Goal: Task Accomplishment & Management: Manage account settings

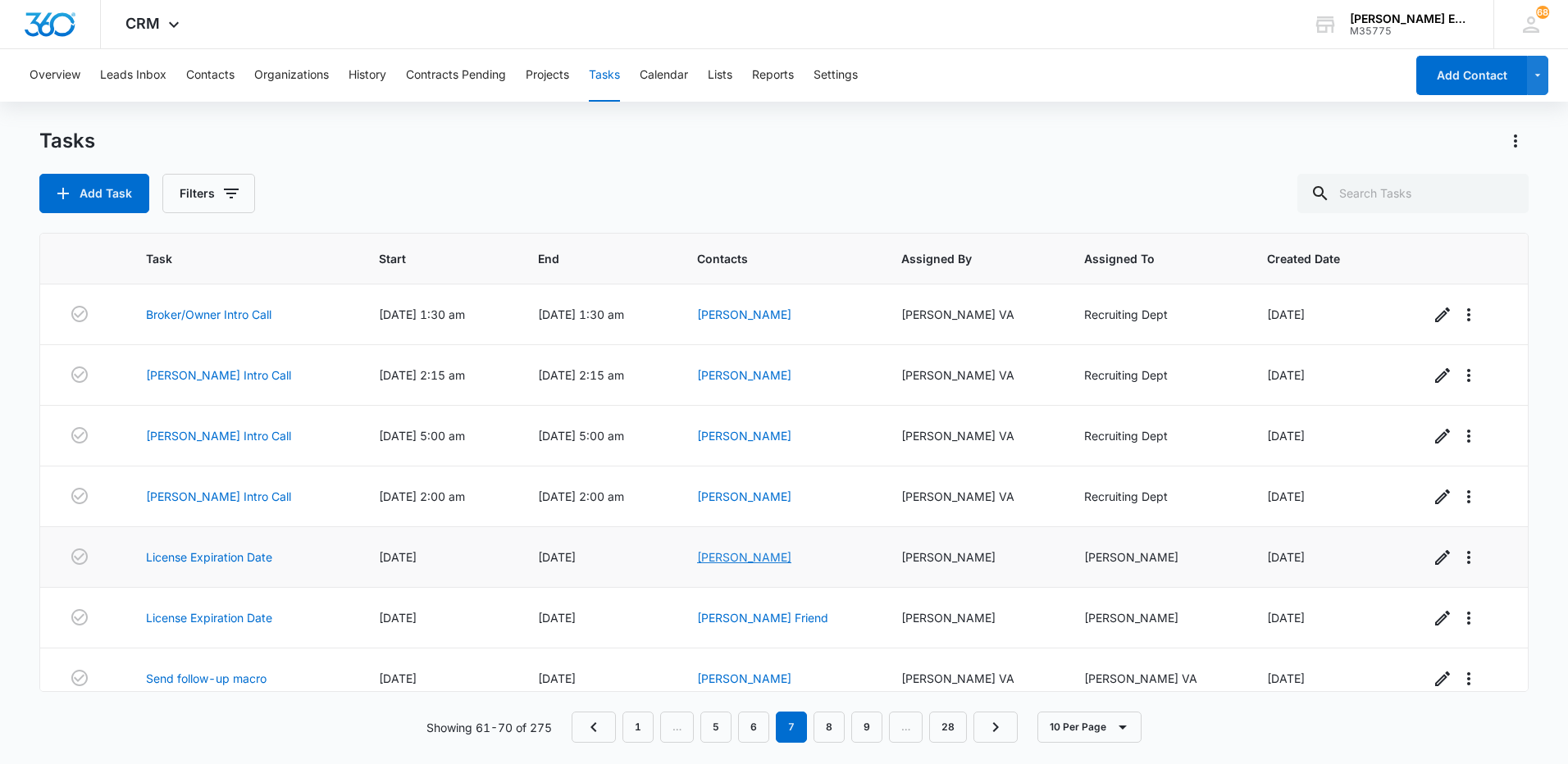
click at [769, 558] on link "[PERSON_NAME]" at bounding box center [745, 557] width 95 height 14
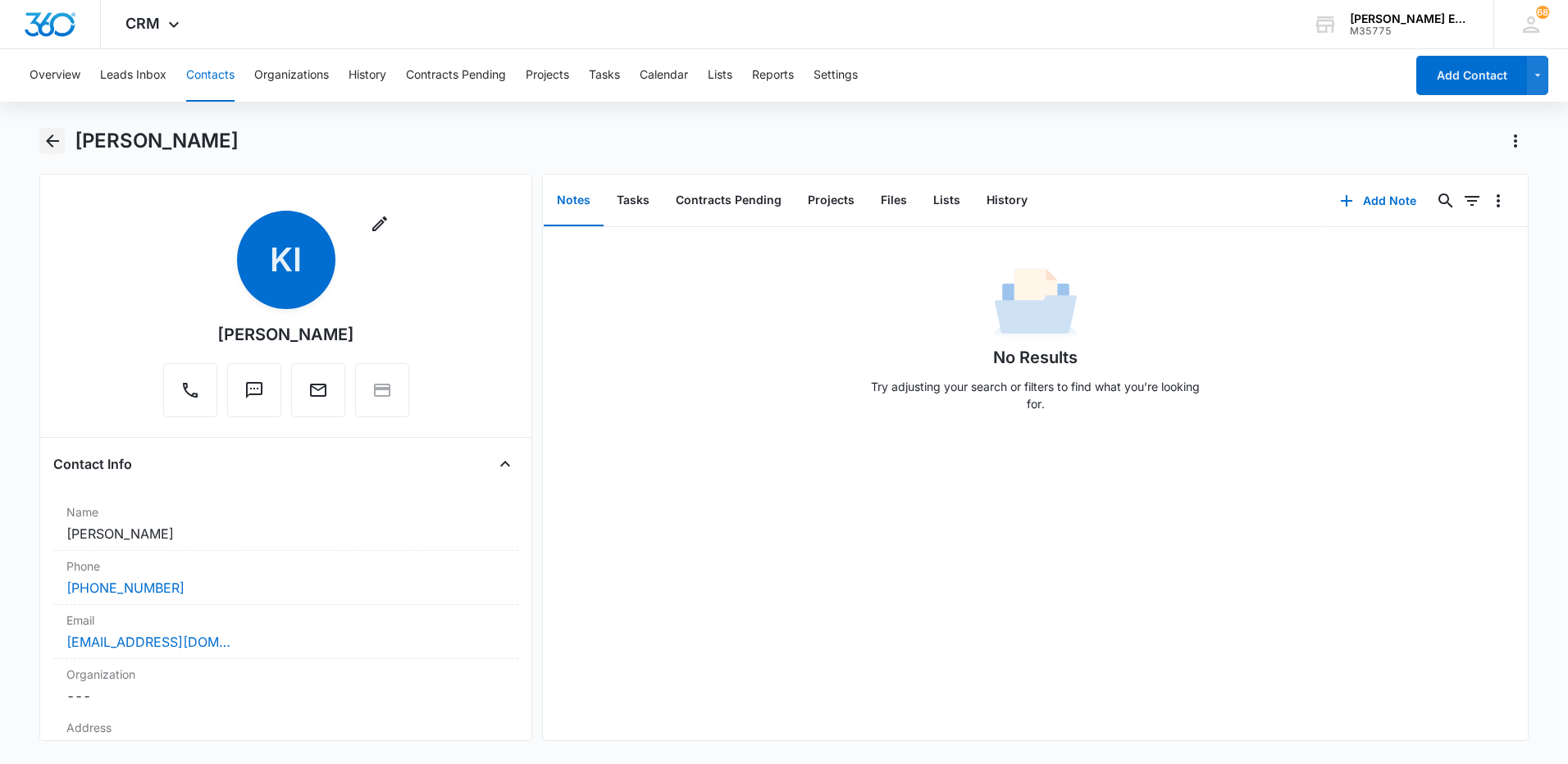
click at [57, 142] on icon "Back" at bounding box center [52, 141] width 13 height 13
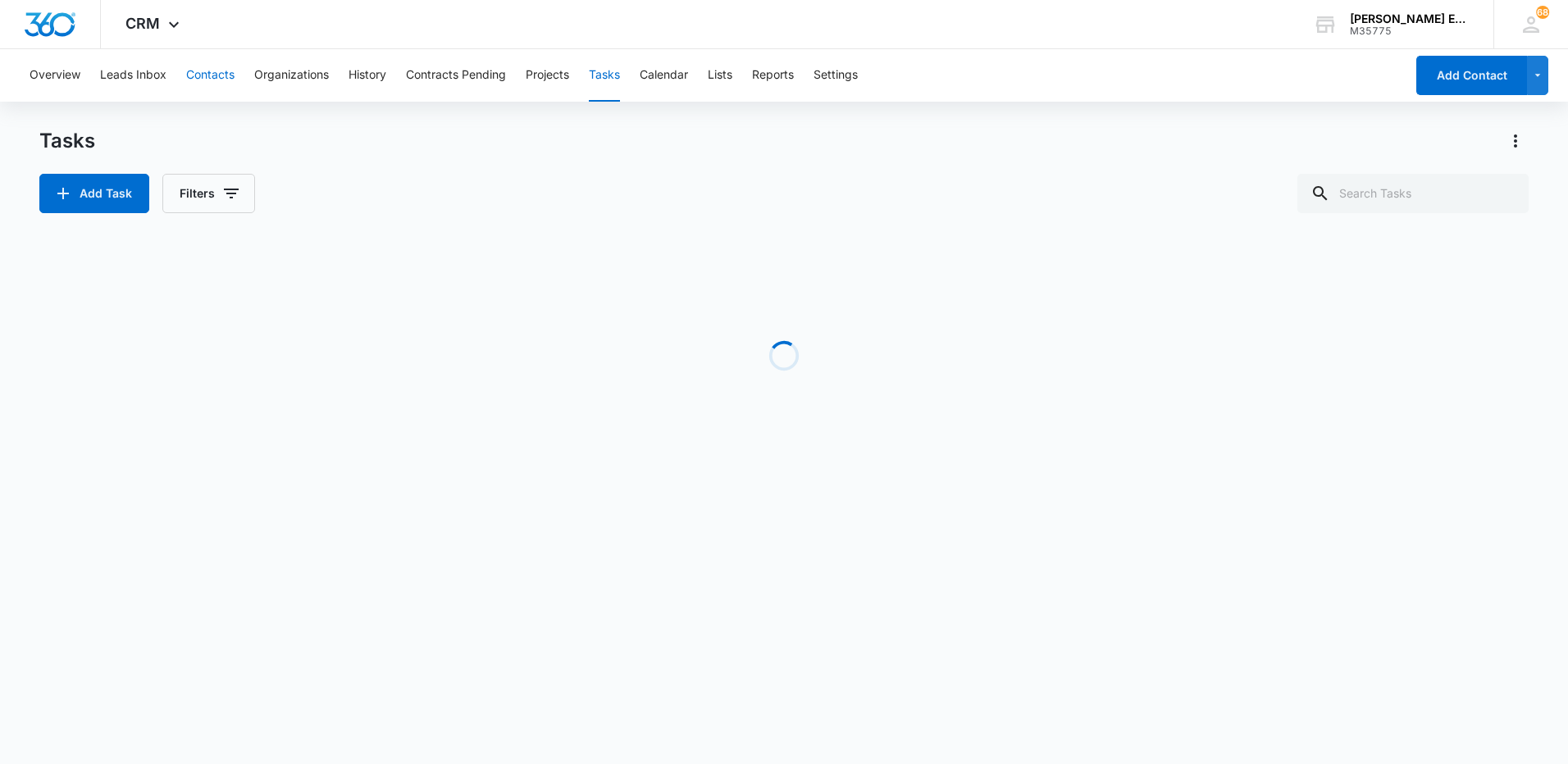
click at [211, 77] on button "Contacts" at bounding box center [211, 75] width 48 height 53
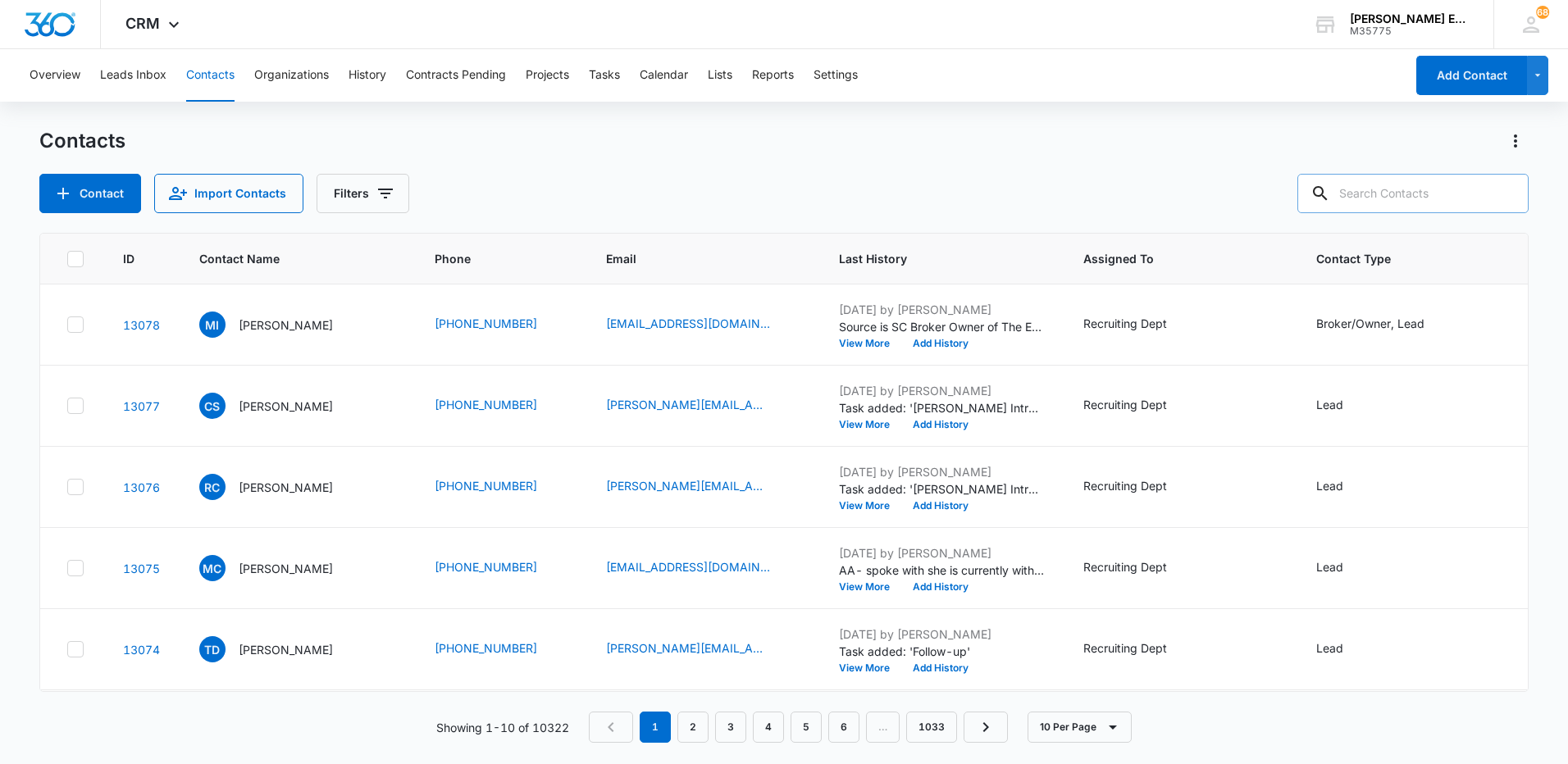
click at [1380, 199] on input "text" at bounding box center [1413, 193] width 231 height 39
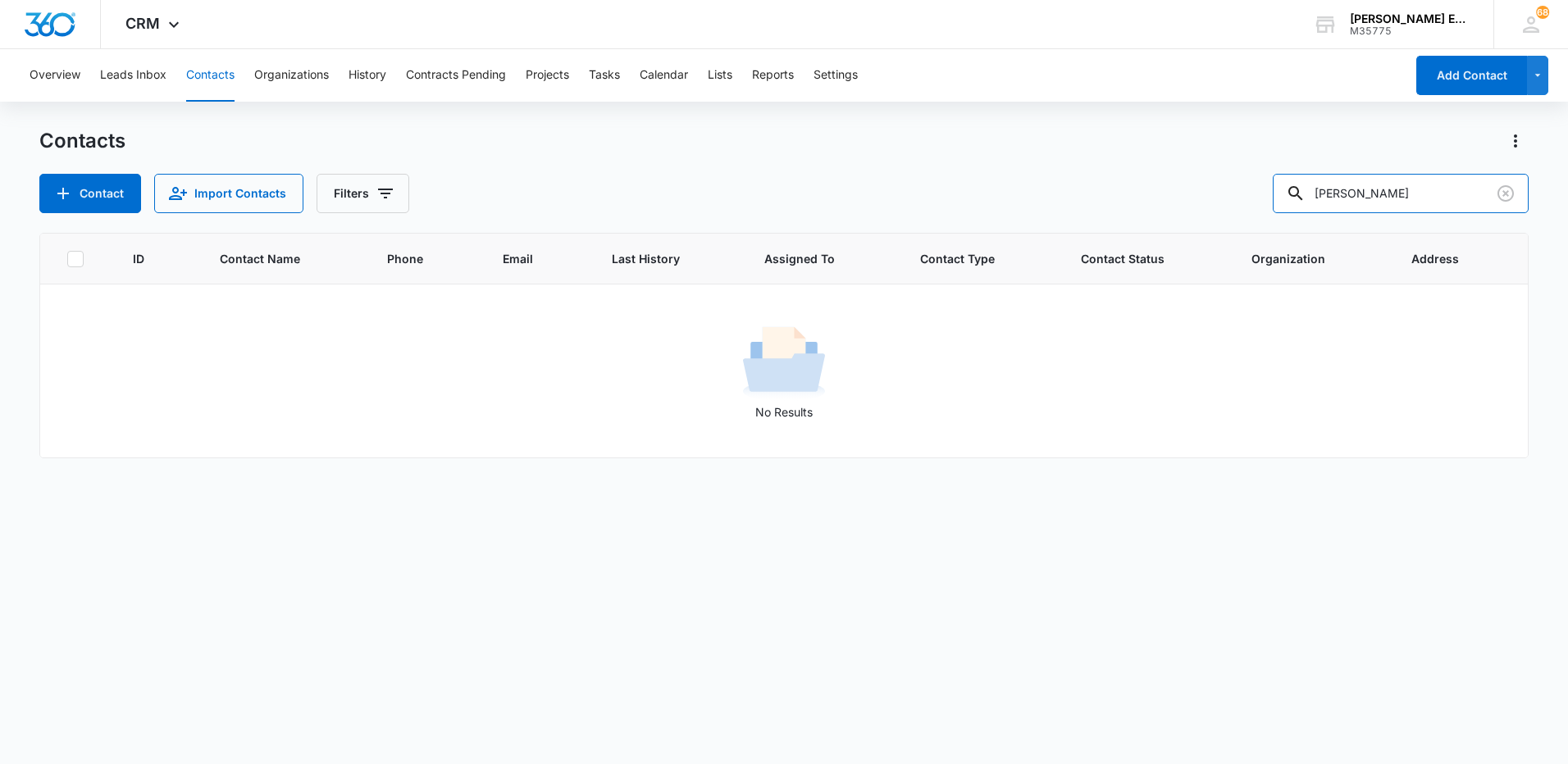
drag, startPoint x: 1352, startPoint y: 197, endPoint x: 1262, endPoint y: 197, distance: 90.0
click at [1262, 197] on div "Contact Import Contacts Filters [PERSON_NAME]" at bounding box center [784, 193] width 1489 height 39
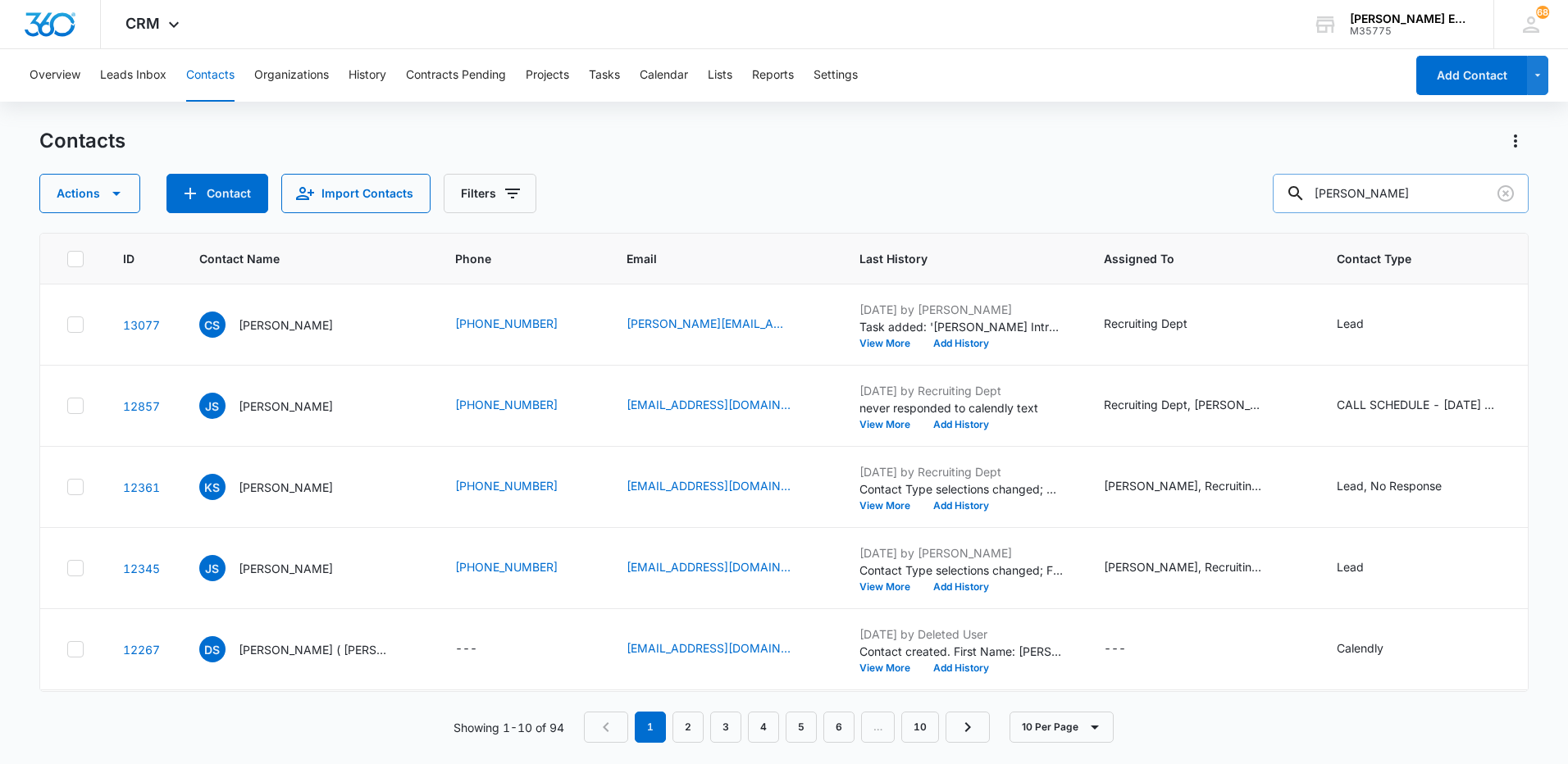
type input "[PERSON_NAME]"
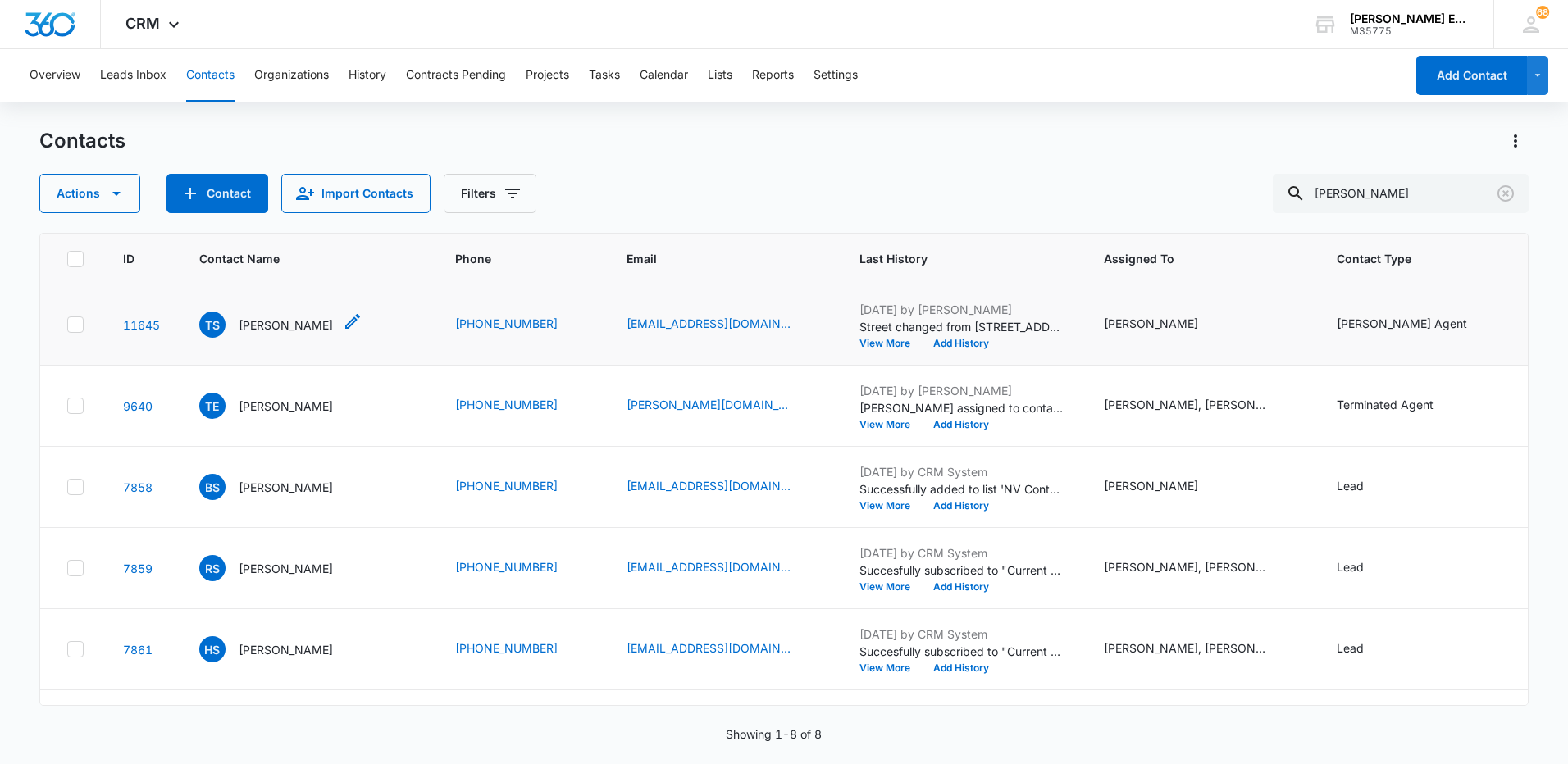
click at [276, 334] on p "[PERSON_NAME]" at bounding box center [286, 325] width 95 height 18
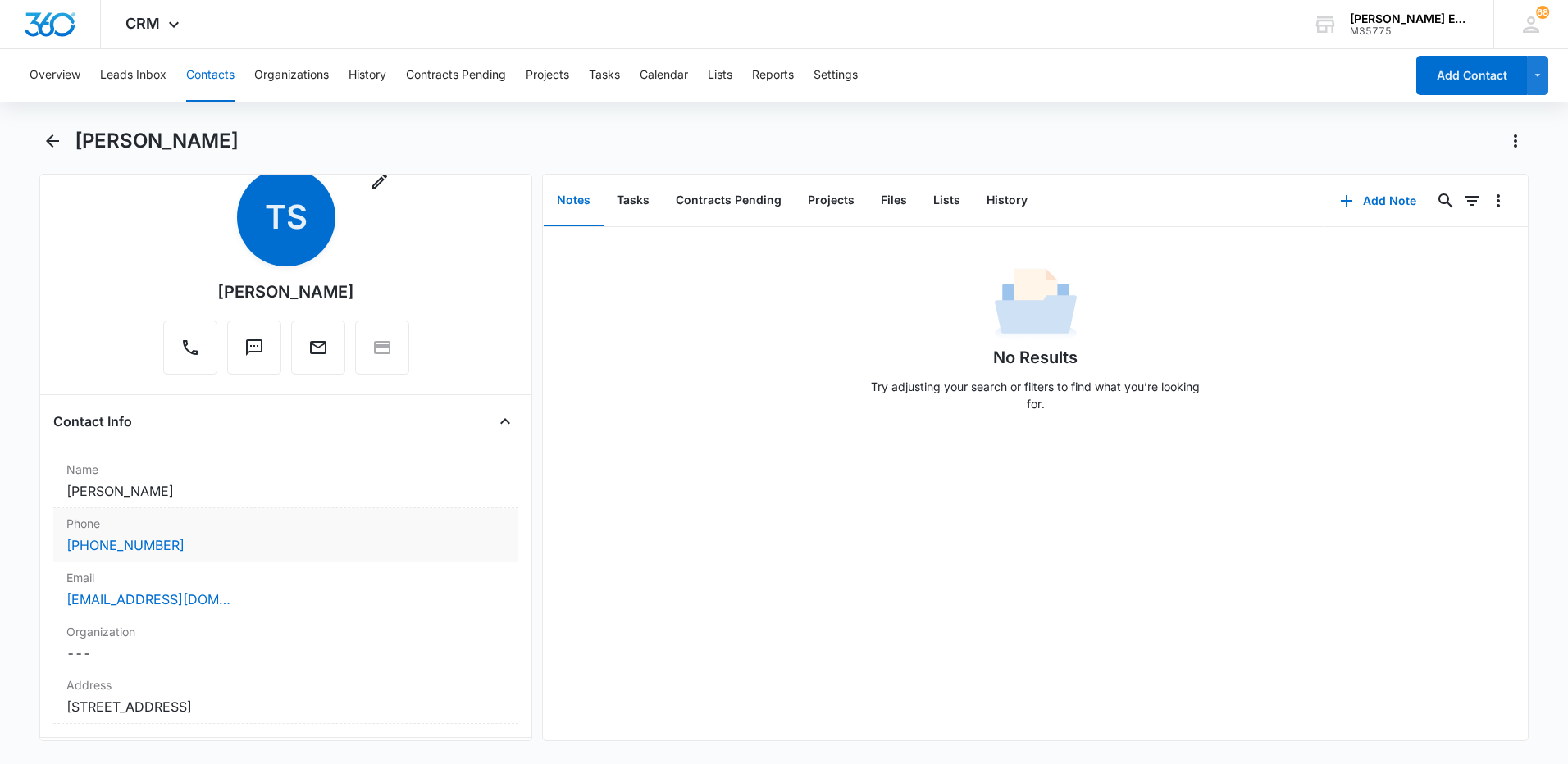
scroll to position [164, 0]
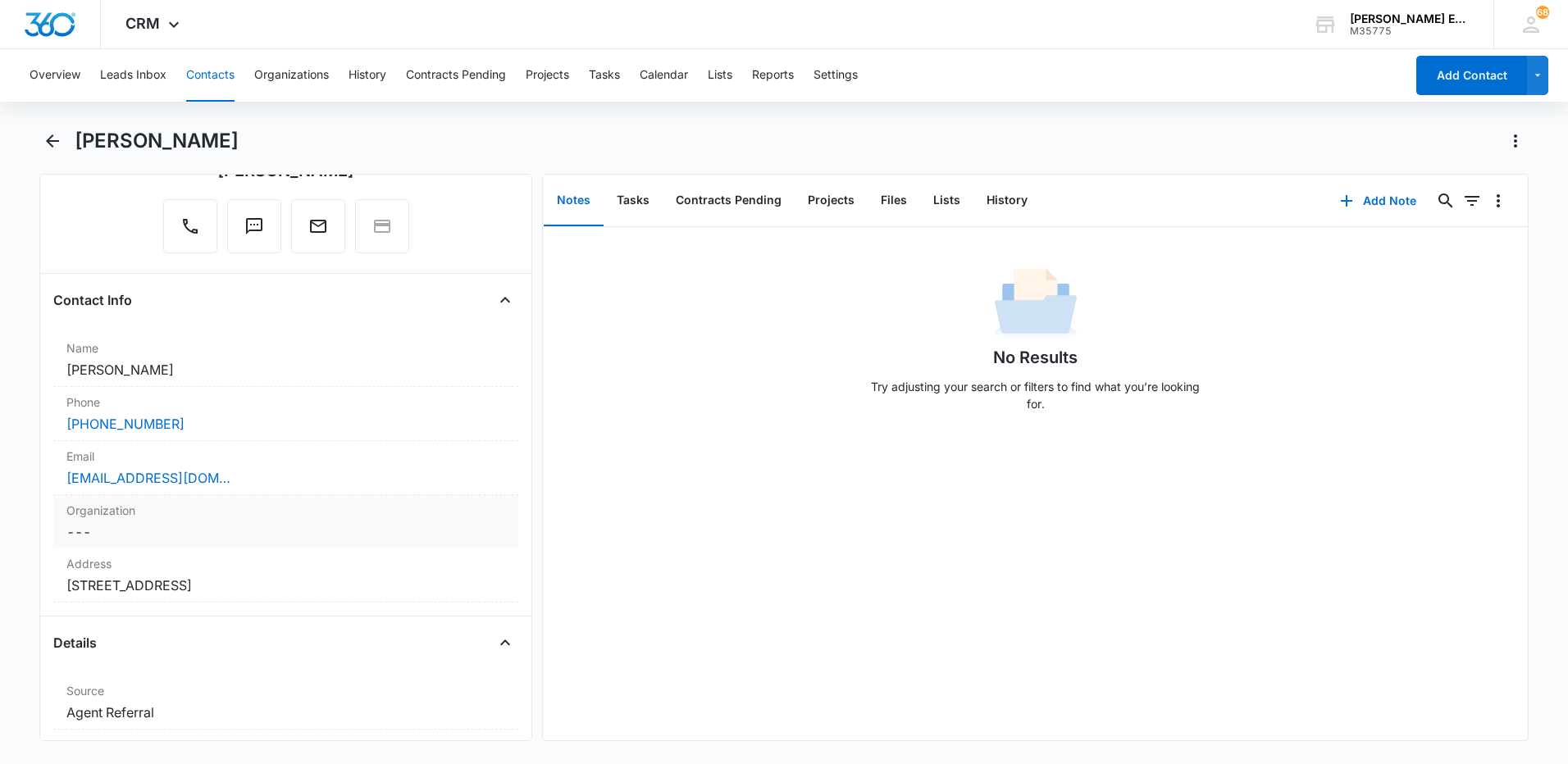
click at [270, 486] on div "[EMAIL_ADDRESS][DOMAIN_NAME]" at bounding box center [286, 477] width 439 height 19
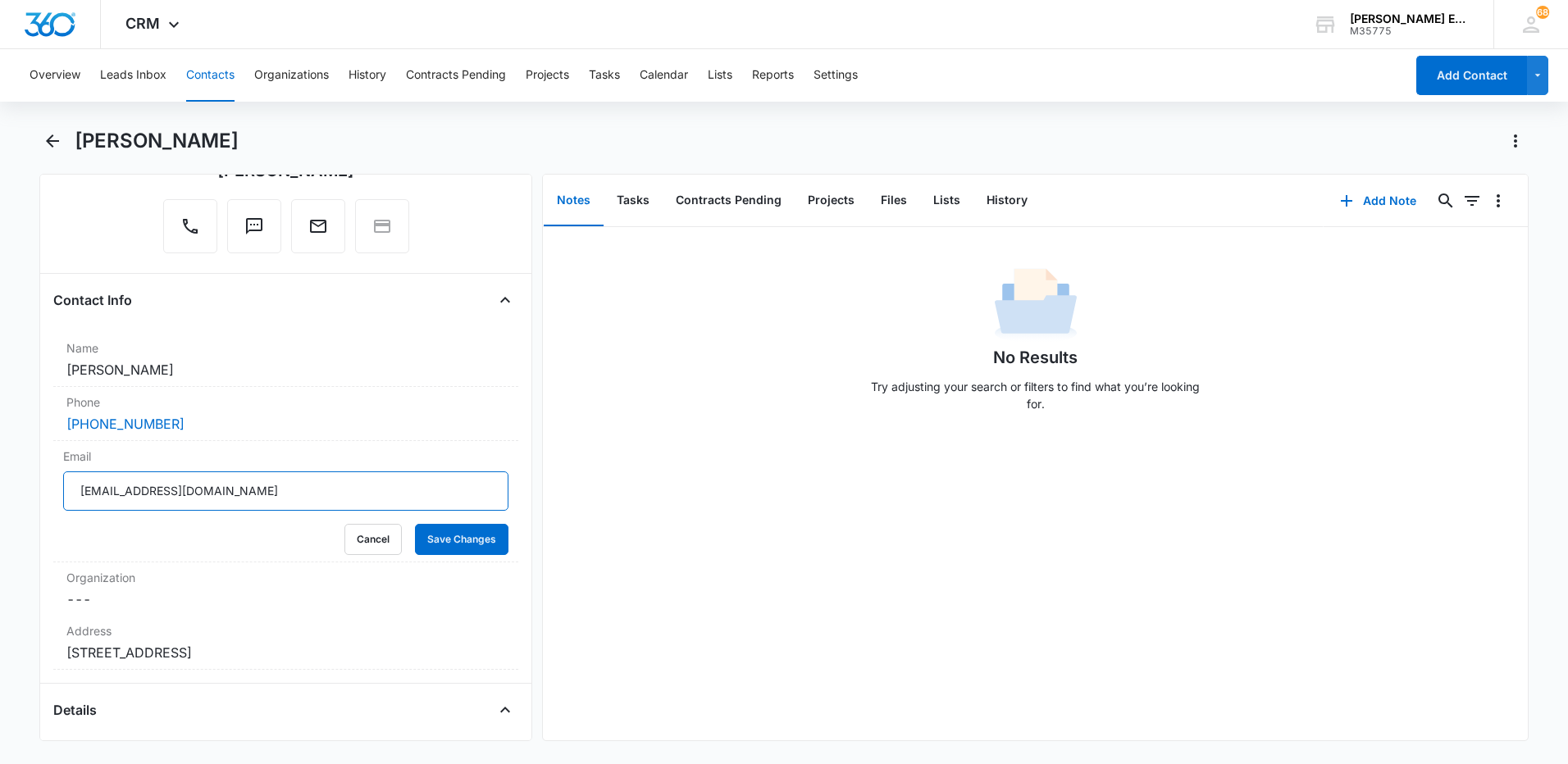
drag, startPoint x: 214, startPoint y: 489, endPoint x: 6, endPoint y: 495, distance: 208.1
click at [9, 495] on main "[PERSON_NAME] Remove TS [PERSON_NAME] Contact Info Name Cancel Save Changes [PE…" at bounding box center [784, 445] width 1568 height 633
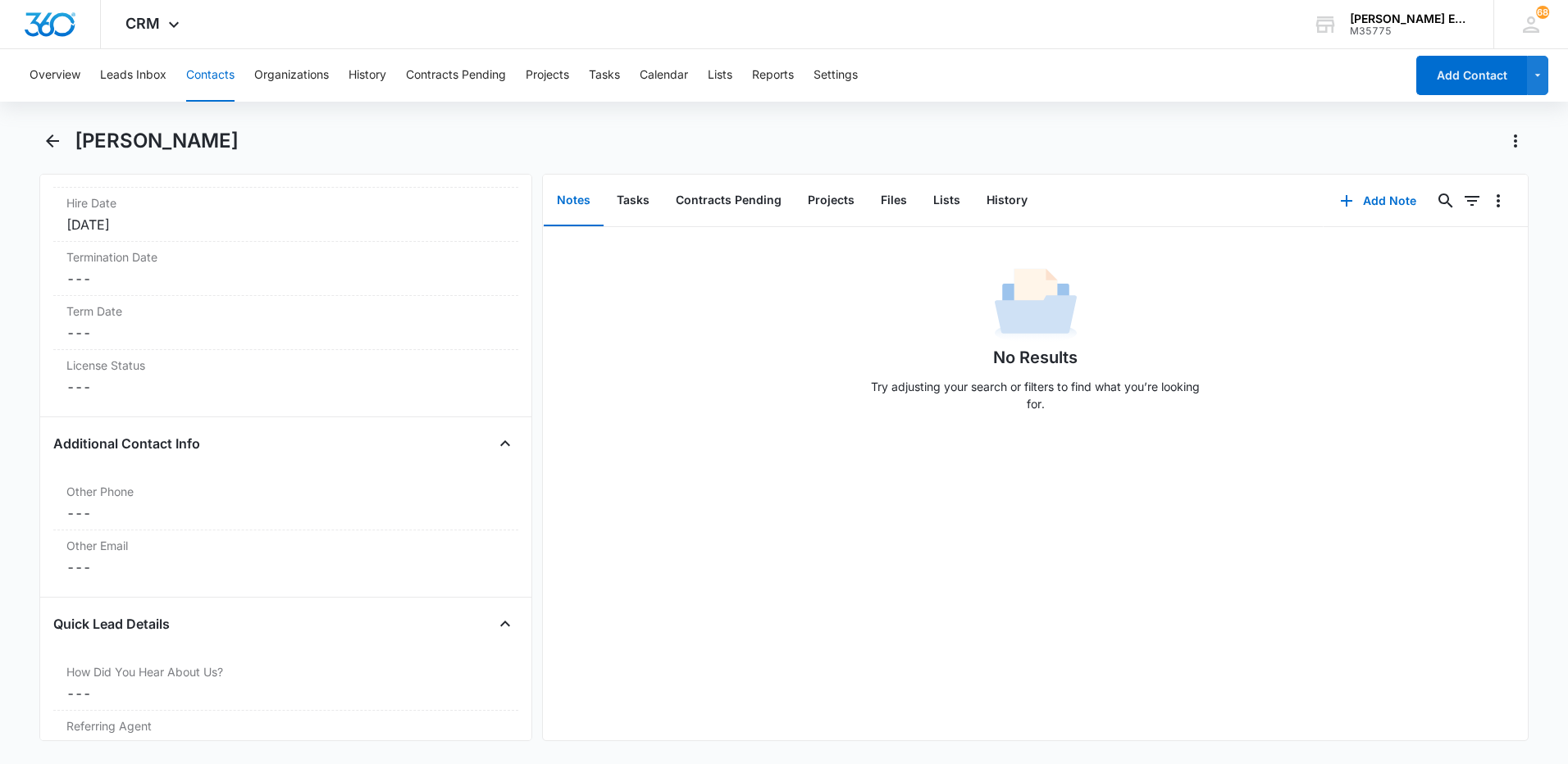
scroll to position [2051, 0]
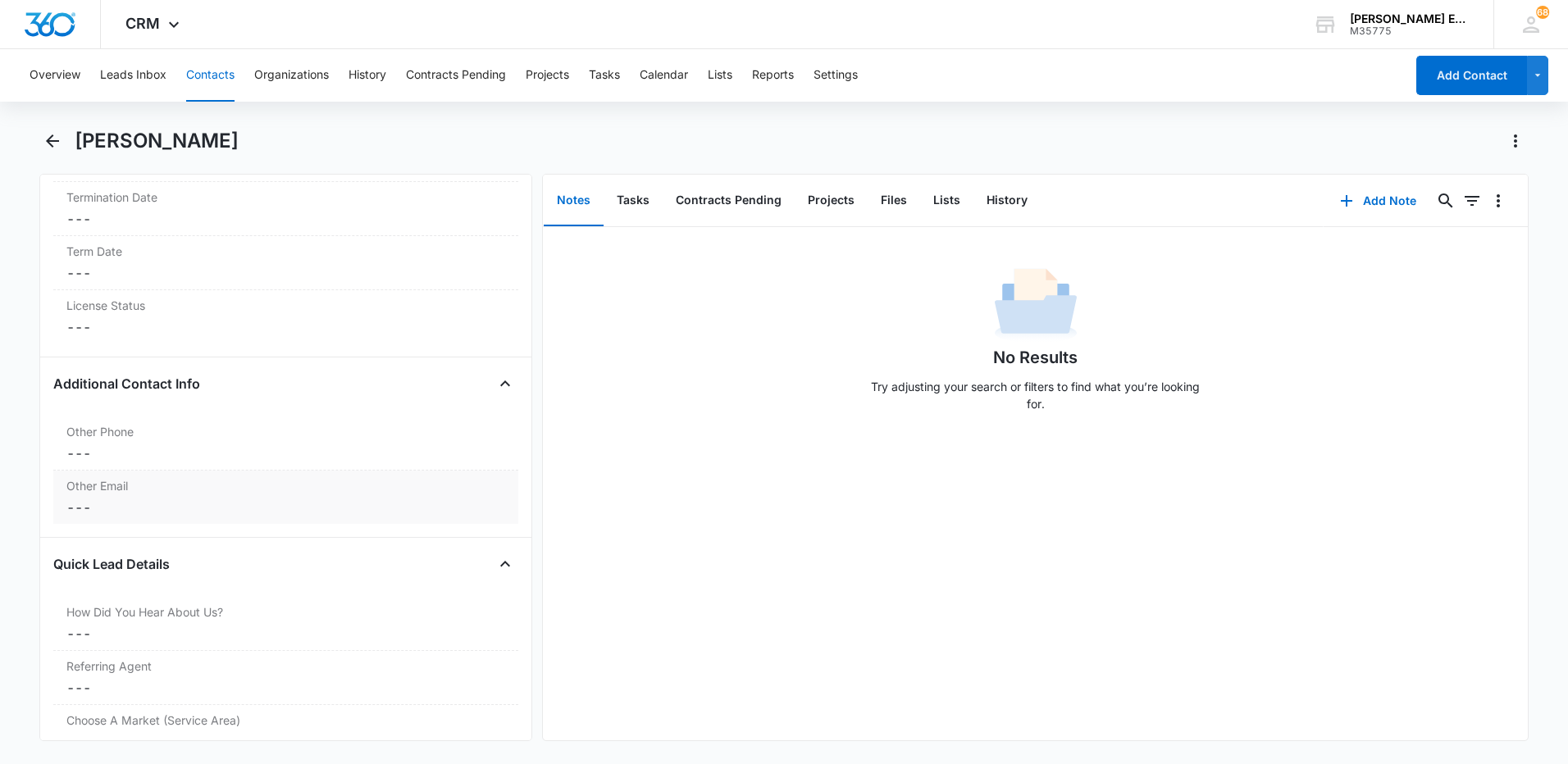
click at [144, 506] on dd "Cancel Save Changes ---" at bounding box center [286, 507] width 439 height 19
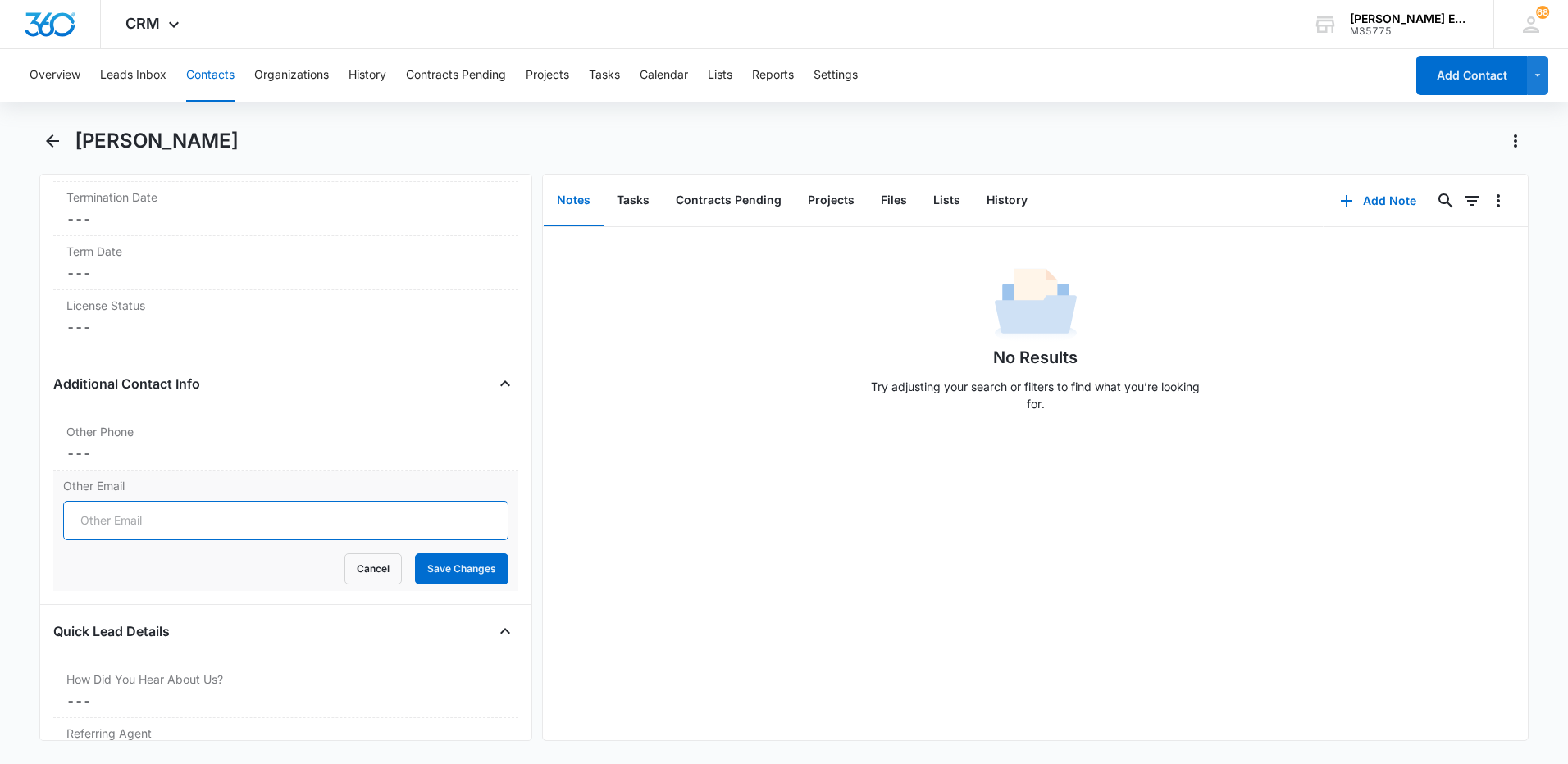
click at [161, 527] on input "Other Email" at bounding box center [286, 521] width 446 height 39
paste input "[EMAIL_ADDRESS][DOMAIN_NAME]"
type input "[EMAIL_ADDRESS][DOMAIN_NAME]"
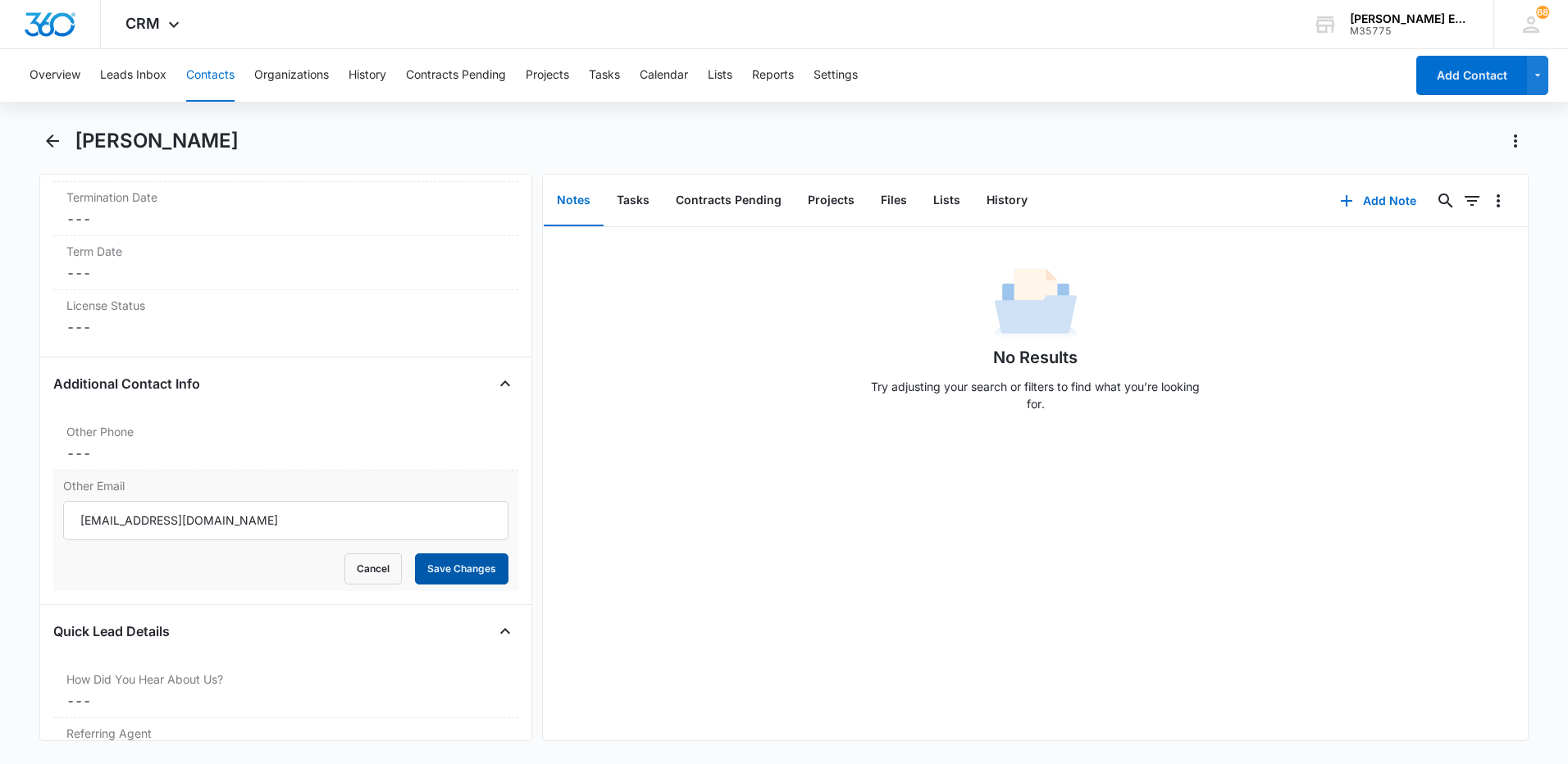
click at [458, 570] on button "Save Changes" at bounding box center [461, 569] width 94 height 32
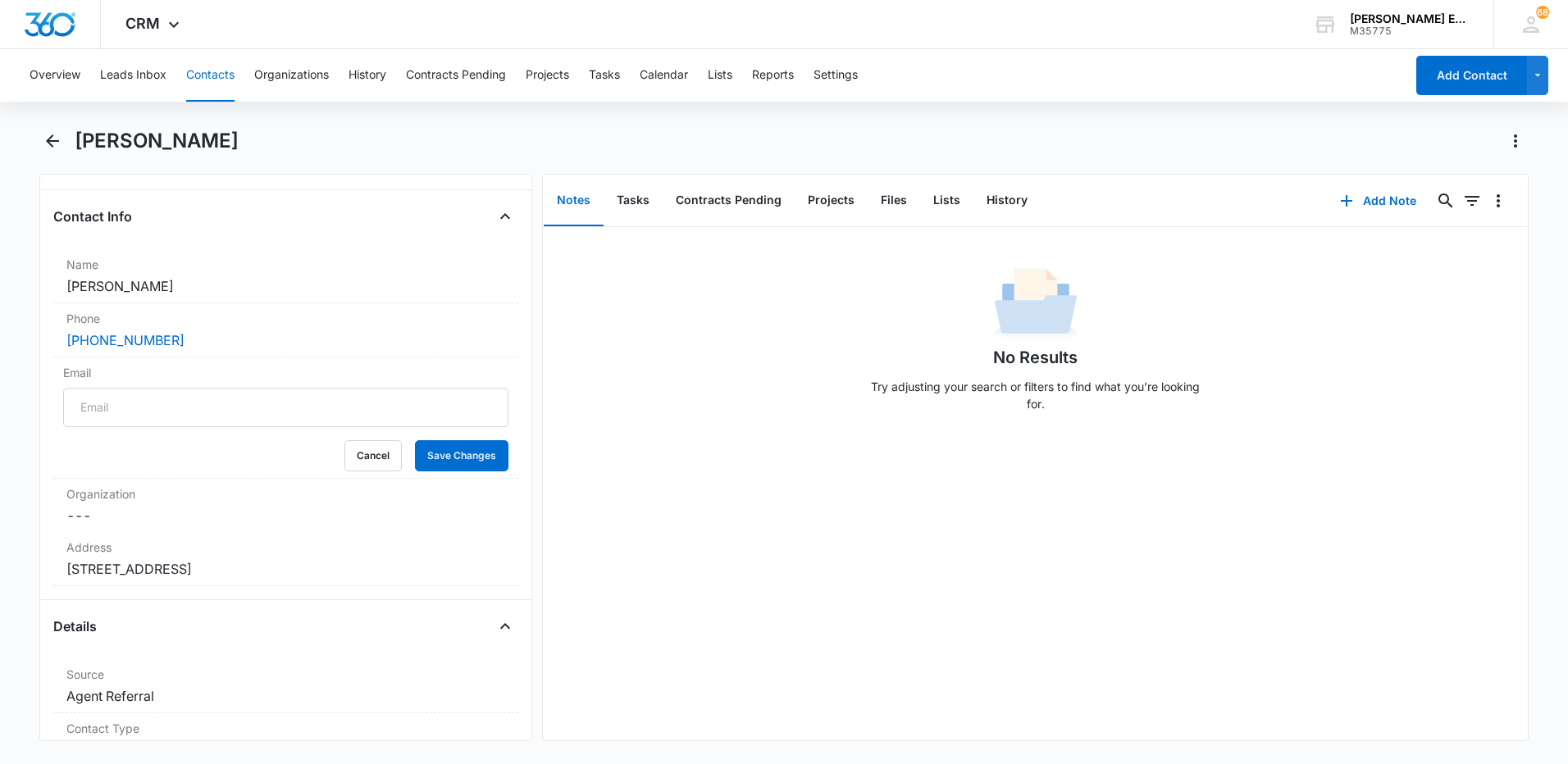
scroll to position [82, 0]
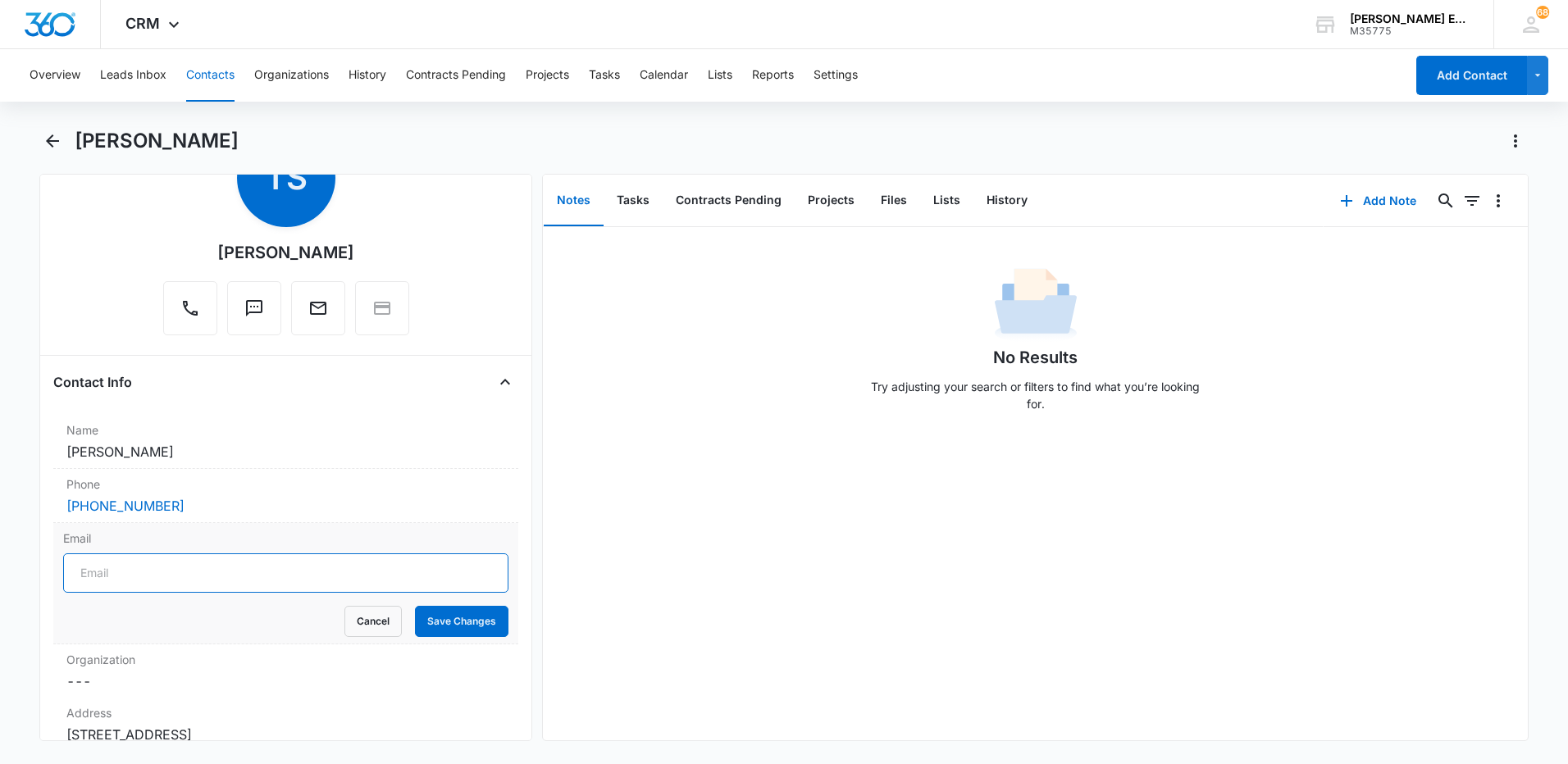
click at [149, 577] on input "Email" at bounding box center [286, 573] width 446 height 39
paste input "[EMAIL_ADDRESS][DOMAIN_NAME]"
type input "[EMAIL_ADDRESS][DOMAIN_NAME]"
click at [440, 615] on button "Save Changes" at bounding box center [461, 622] width 94 height 32
